Goal: Task Accomplishment & Management: Manage account settings

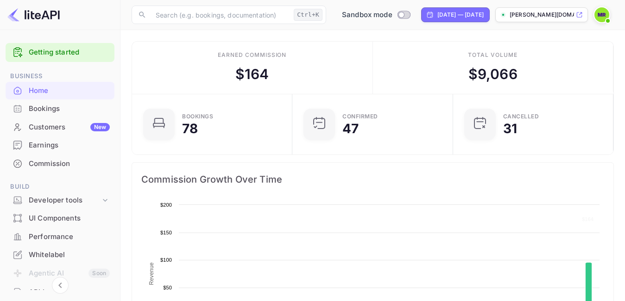
scroll to position [143, 147]
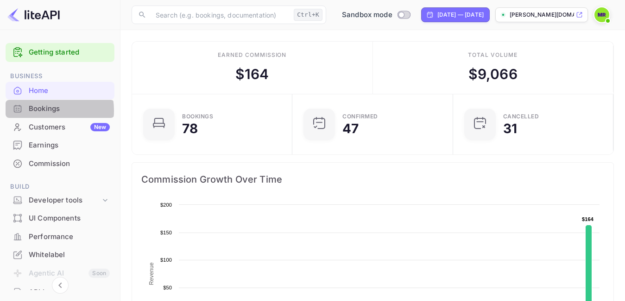
click at [41, 111] on div "Bookings" at bounding box center [69, 109] width 81 height 11
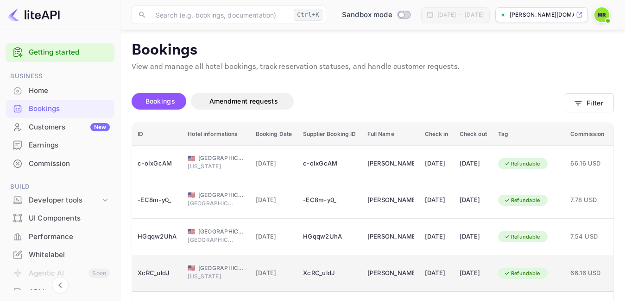
scroll to position [46, 0]
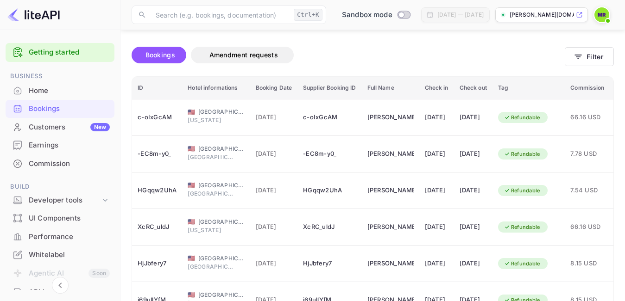
click at [598, 18] on img at bounding box center [601, 14] width 15 height 15
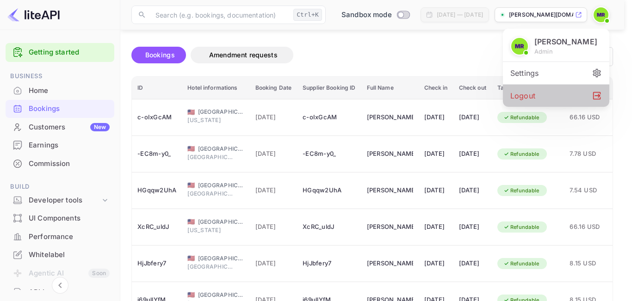
click at [514, 96] on div "Logout" at bounding box center [556, 96] width 106 height 22
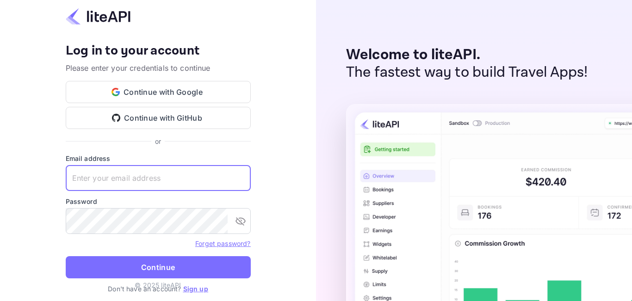
click at [138, 175] on input "text" at bounding box center [158, 178] width 185 height 26
type input "[PERSON_NAME][EMAIL_ADDRESS][DOMAIN_NAME]"
